Goal: Task Accomplishment & Management: Use online tool/utility

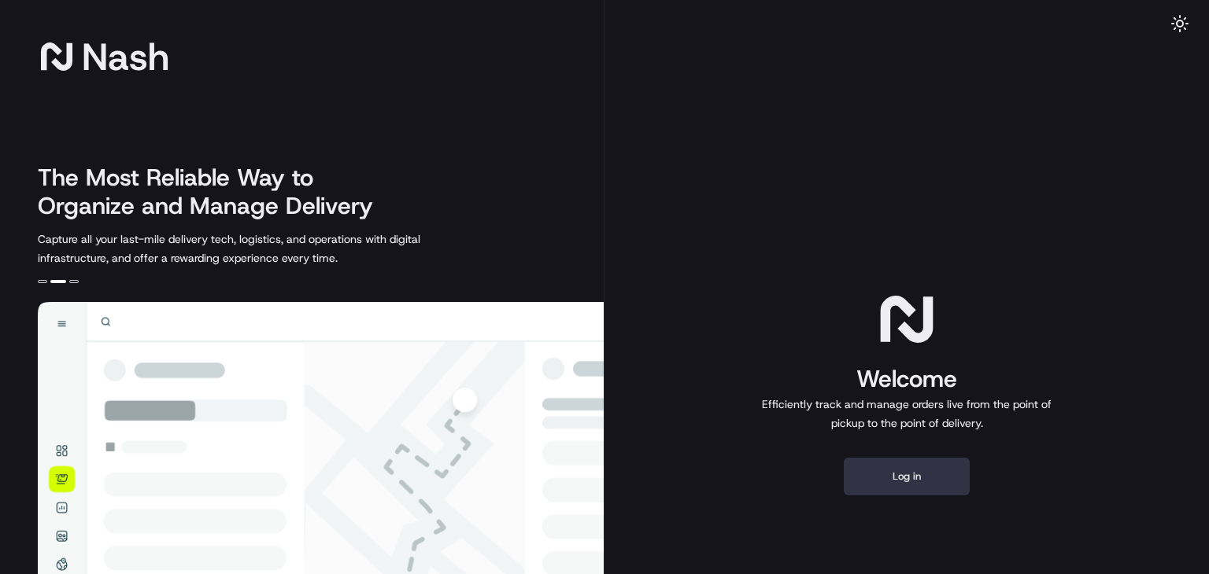
click at [912, 479] on button "Log in" at bounding box center [907, 477] width 126 height 38
